Goal: Information Seeking & Learning: Learn about a topic

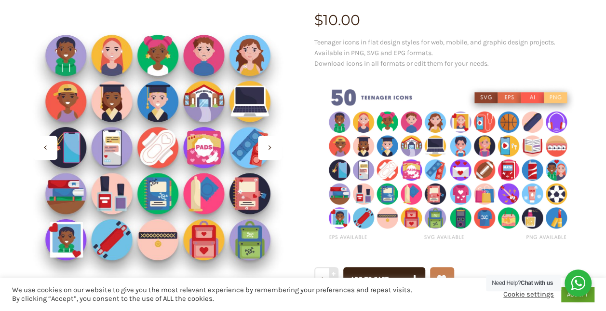
scroll to position [109, 0]
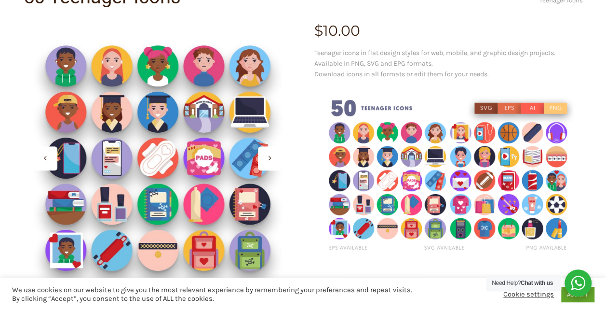
click at [480, 170] on img at bounding box center [448, 175] width 269 height 179
click at [421, 177] on img at bounding box center [448, 175] width 269 height 179
click at [271, 157] on icon at bounding box center [270, 158] width 3 height 8
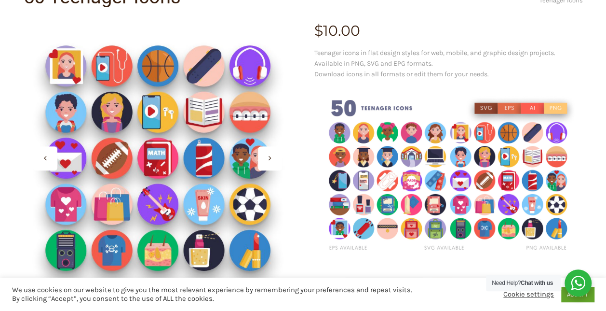
click at [265, 161] on div at bounding box center [270, 158] width 24 height 24
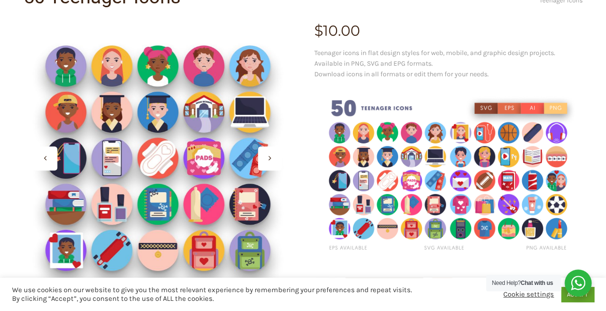
click at [268, 161] on div at bounding box center [270, 158] width 24 height 24
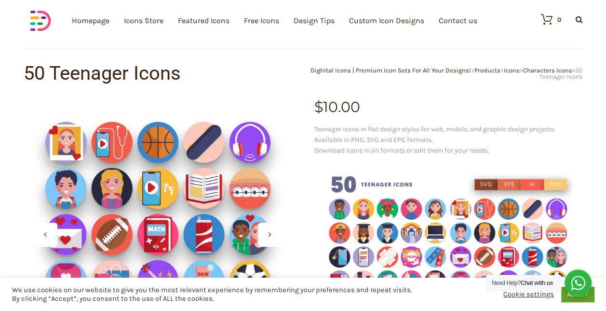
scroll to position [0, 0]
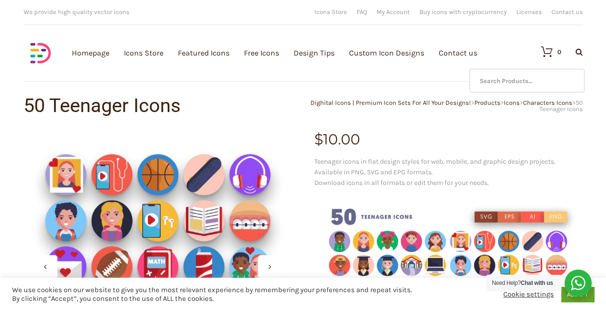
click at [577, 51] on icon at bounding box center [579, 52] width 7 height 8
click at [537, 80] on input "text" at bounding box center [527, 80] width 116 height 24
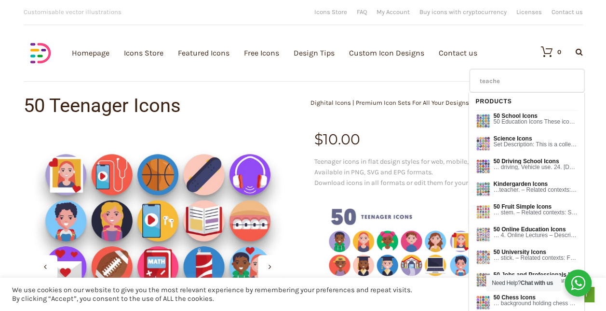
type input "teacher"
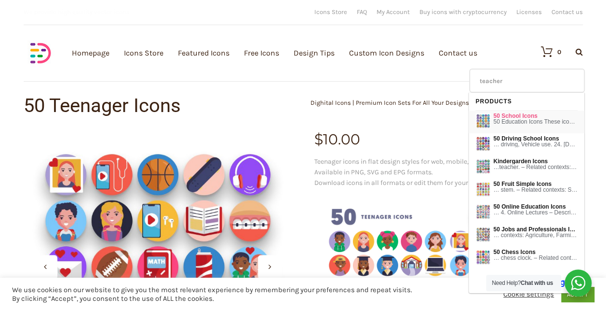
click at [530, 119] on span "50 Education Icons These icons are designed to represent various …" at bounding box center [535, 122] width 84 height 6
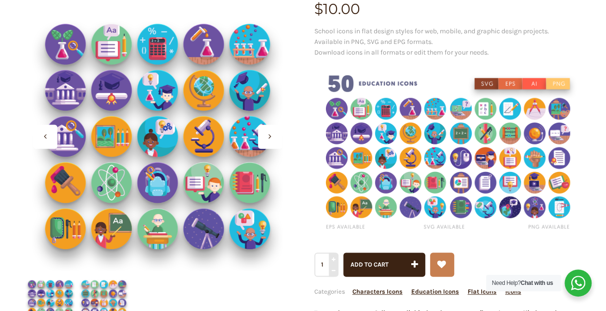
scroll to position [141, 0]
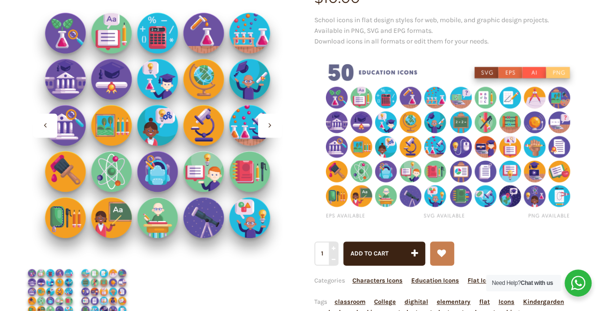
click at [268, 124] on div at bounding box center [270, 125] width 24 height 24
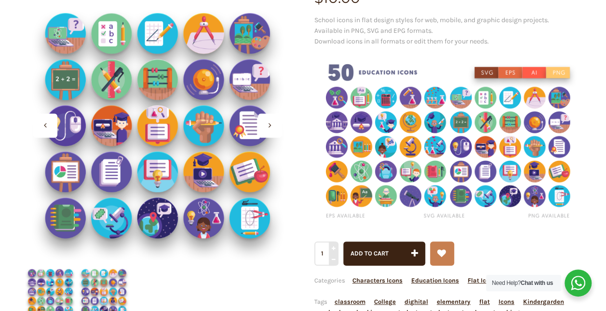
click at [268, 124] on div at bounding box center [270, 125] width 24 height 24
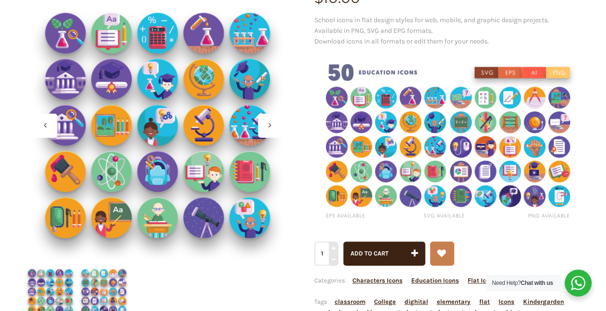
click at [268, 124] on div at bounding box center [270, 125] width 24 height 24
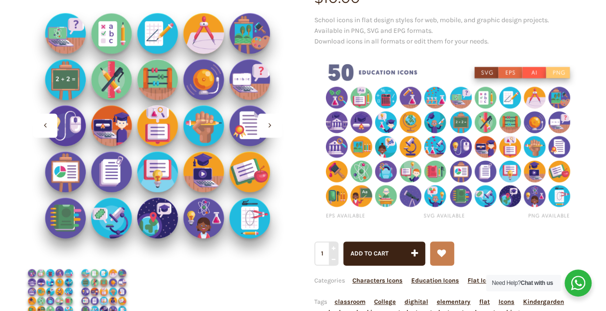
click at [53, 124] on div at bounding box center [45, 125] width 24 height 24
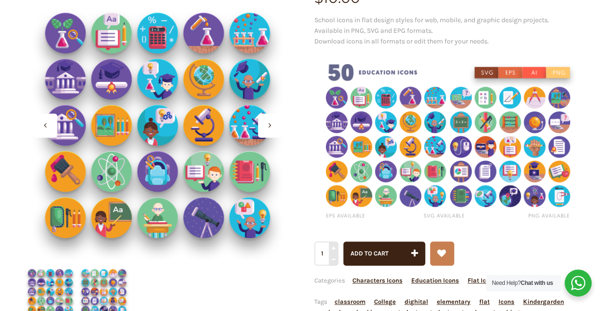
scroll to position [0, 0]
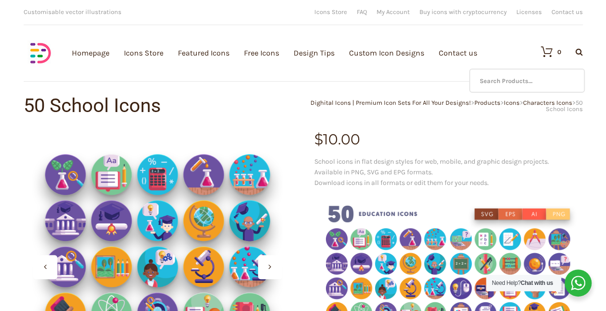
click at [579, 54] on icon at bounding box center [579, 52] width 7 height 8
click at [543, 77] on input "text" at bounding box center [527, 80] width 116 height 24
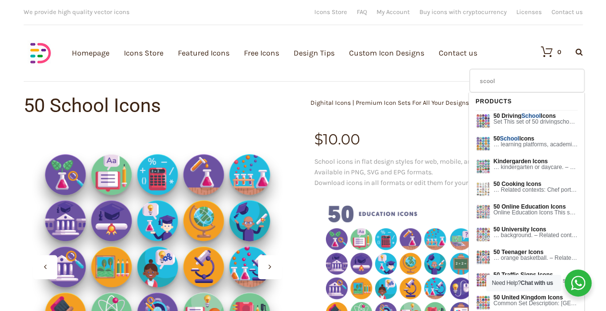
type input "school"
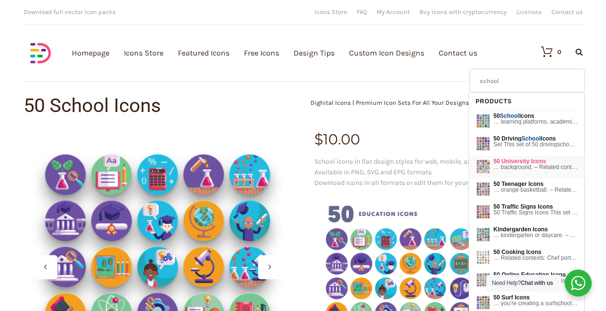
click at [532, 163] on span "50 University Icons" at bounding box center [535, 161] width 84 height 6
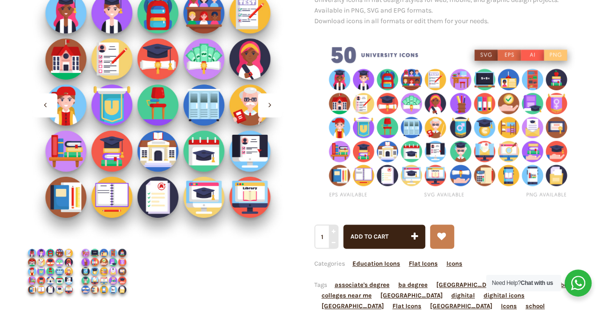
scroll to position [140, 0]
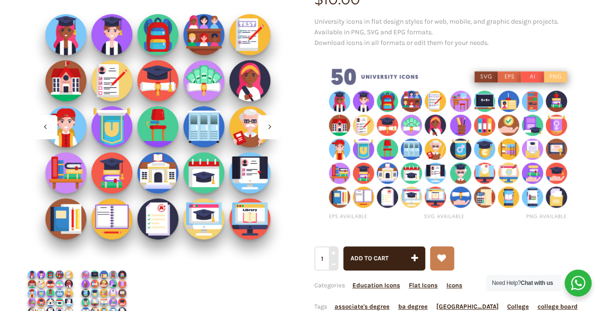
click at [267, 122] on div at bounding box center [270, 127] width 24 height 24
